Goal: Task Accomplishment & Management: Complete application form

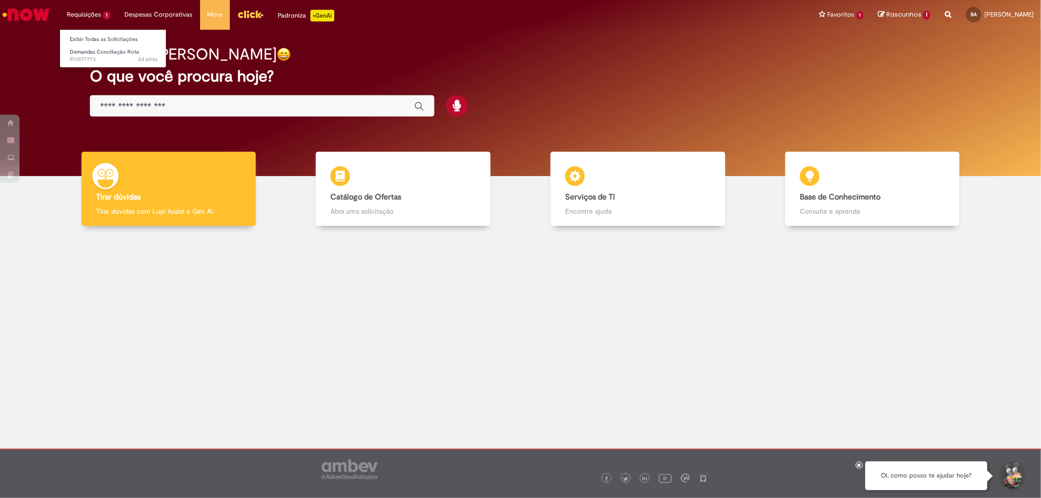
click at [100, 16] on li "Requisições 1 Exibir Todas as Solicitações Demandas Conciliação Rota 2d atrás 2…" at bounding box center [89, 14] width 58 height 29
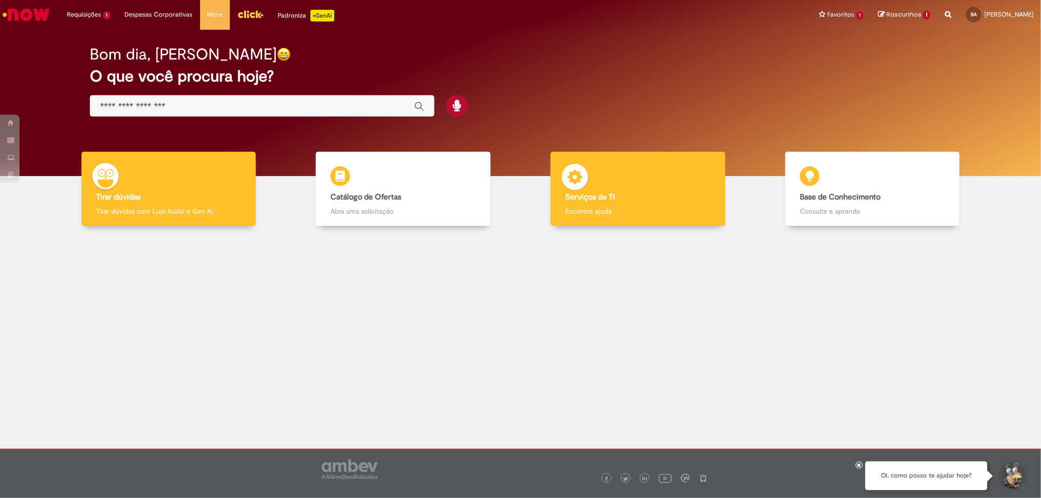
click at [603, 180] on div "Serviços de TI Serviços de TI Encontre ajuda" at bounding box center [637, 189] width 174 height 75
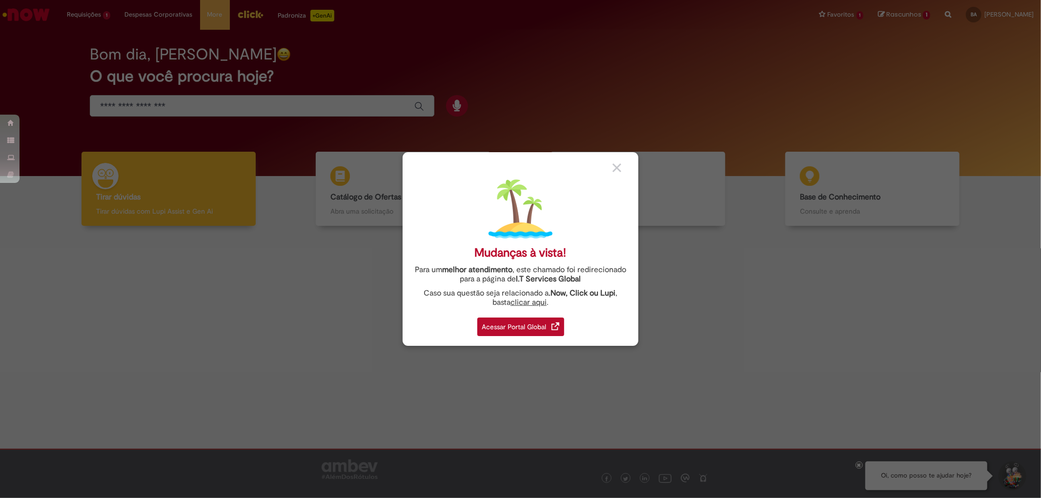
click at [511, 320] on div "Acessar Portal Global" at bounding box center [520, 327] width 87 height 19
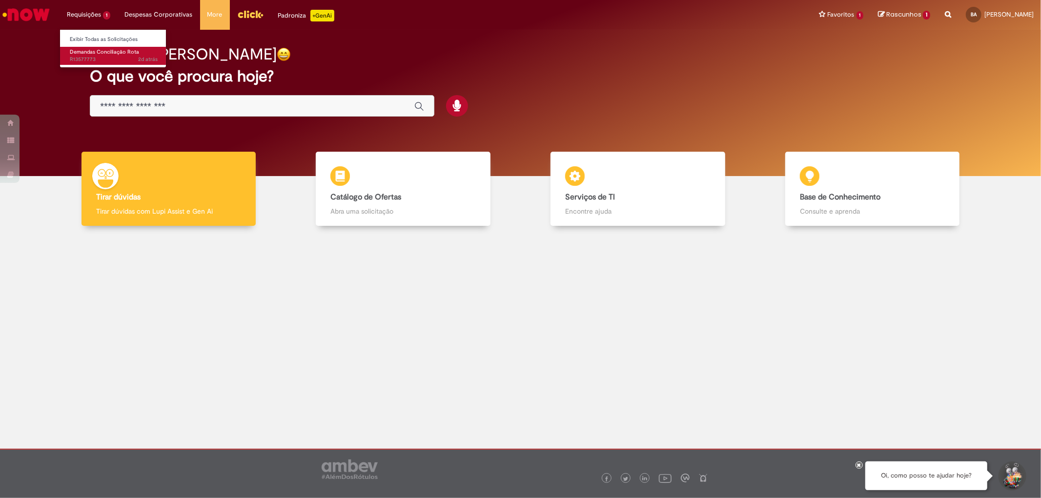
click at [115, 50] on span "Demandas Conciliação Rota" at bounding box center [104, 51] width 69 height 7
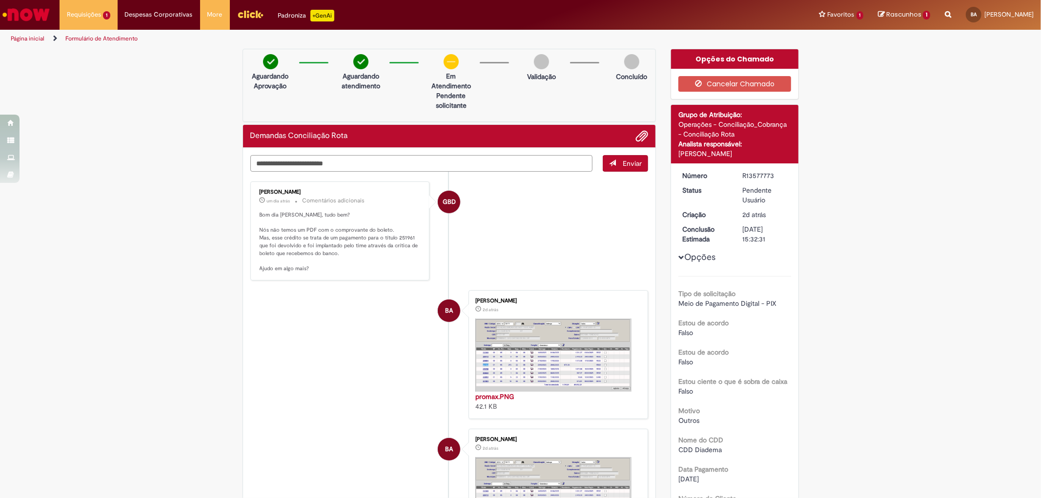
click at [399, 163] on textarea "Digite sua mensagem aqui..." at bounding box center [421, 163] width 343 height 17
type textarea "**********"
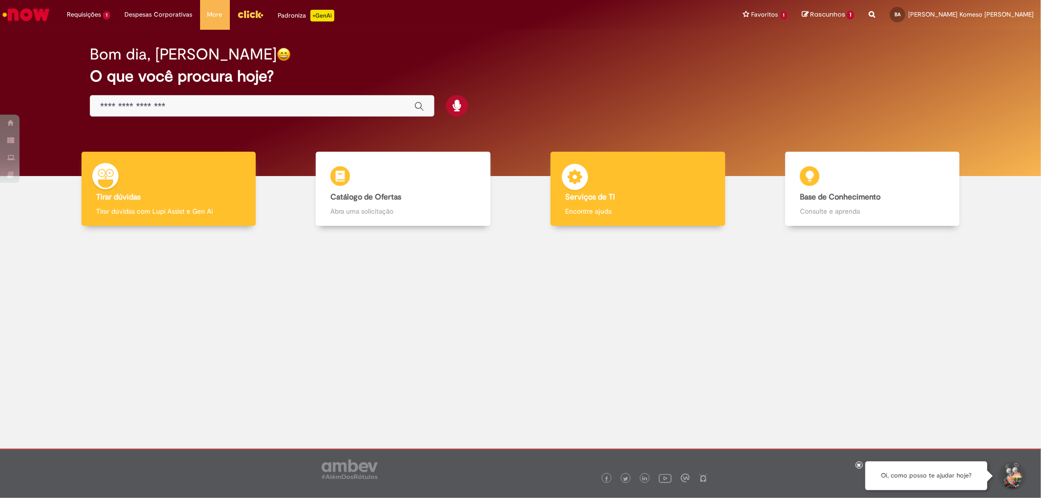
click at [615, 212] on p "Encontre ajuda" at bounding box center [637, 211] width 145 height 10
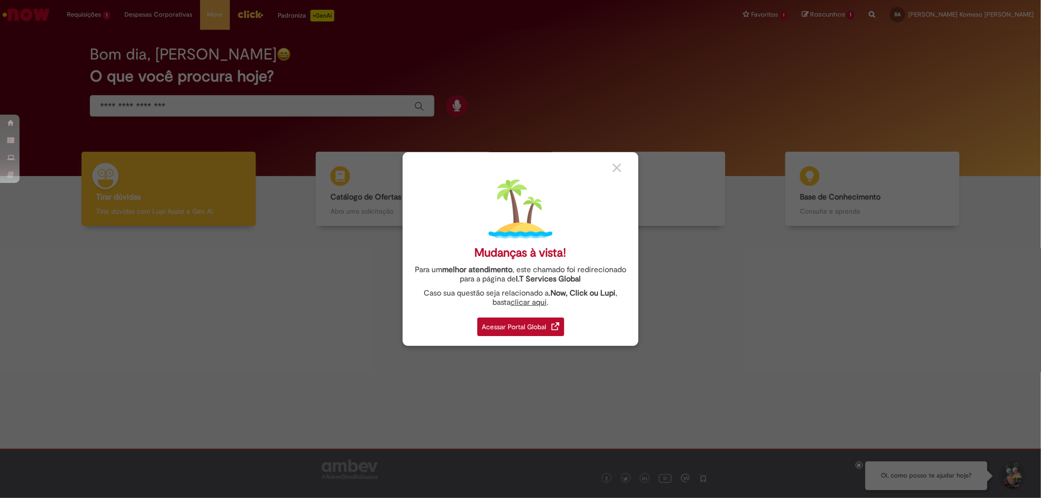
click at [524, 329] on div "Acessar Portal Global" at bounding box center [520, 327] width 87 height 19
